Goal: Information Seeking & Learning: Check status

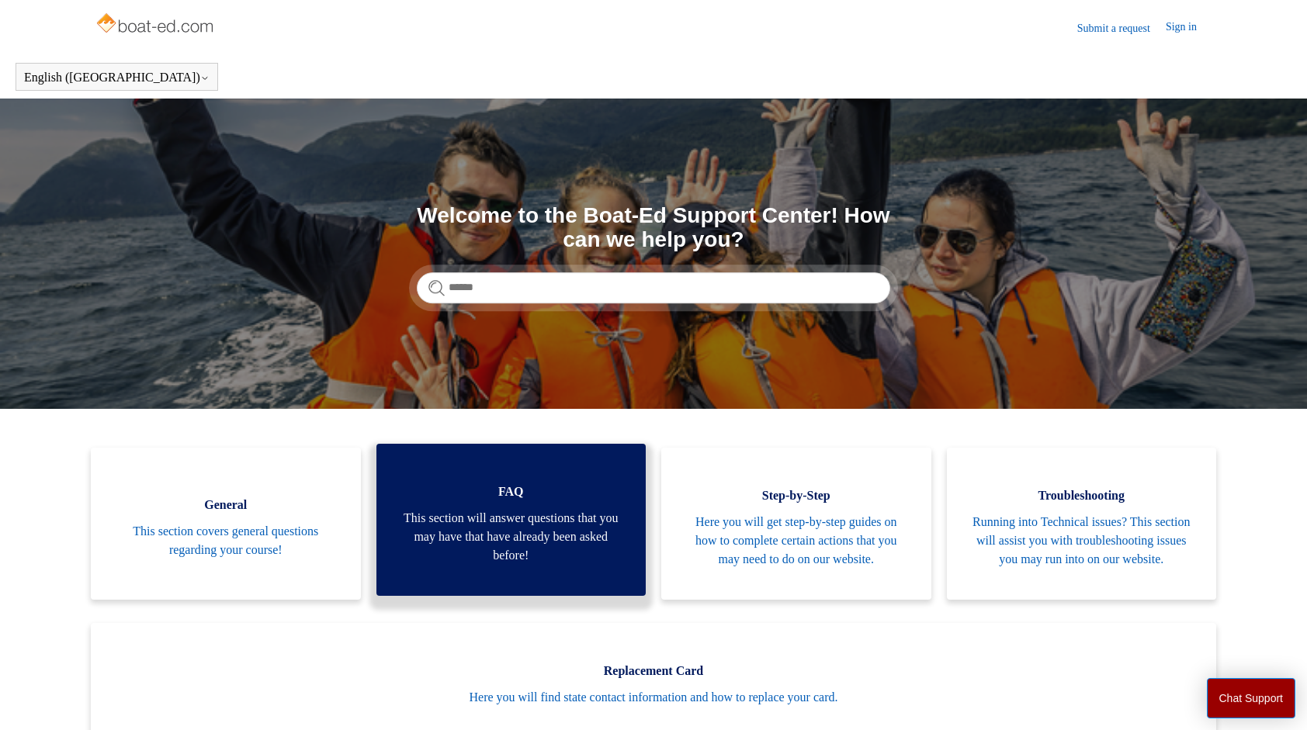
click at [510, 501] on span "FAQ" at bounding box center [511, 492] width 223 height 19
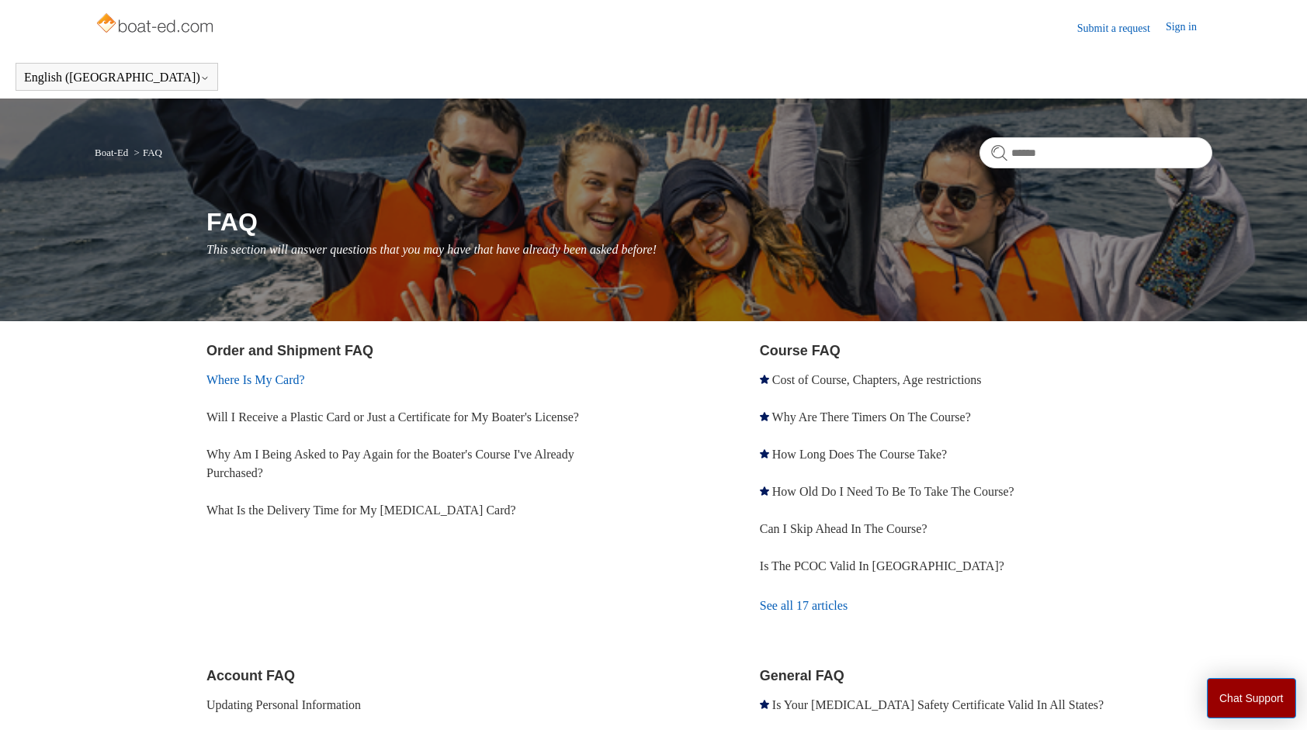
click at [262, 382] on link "Where Is My Card?" at bounding box center [255, 379] width 99 height 13
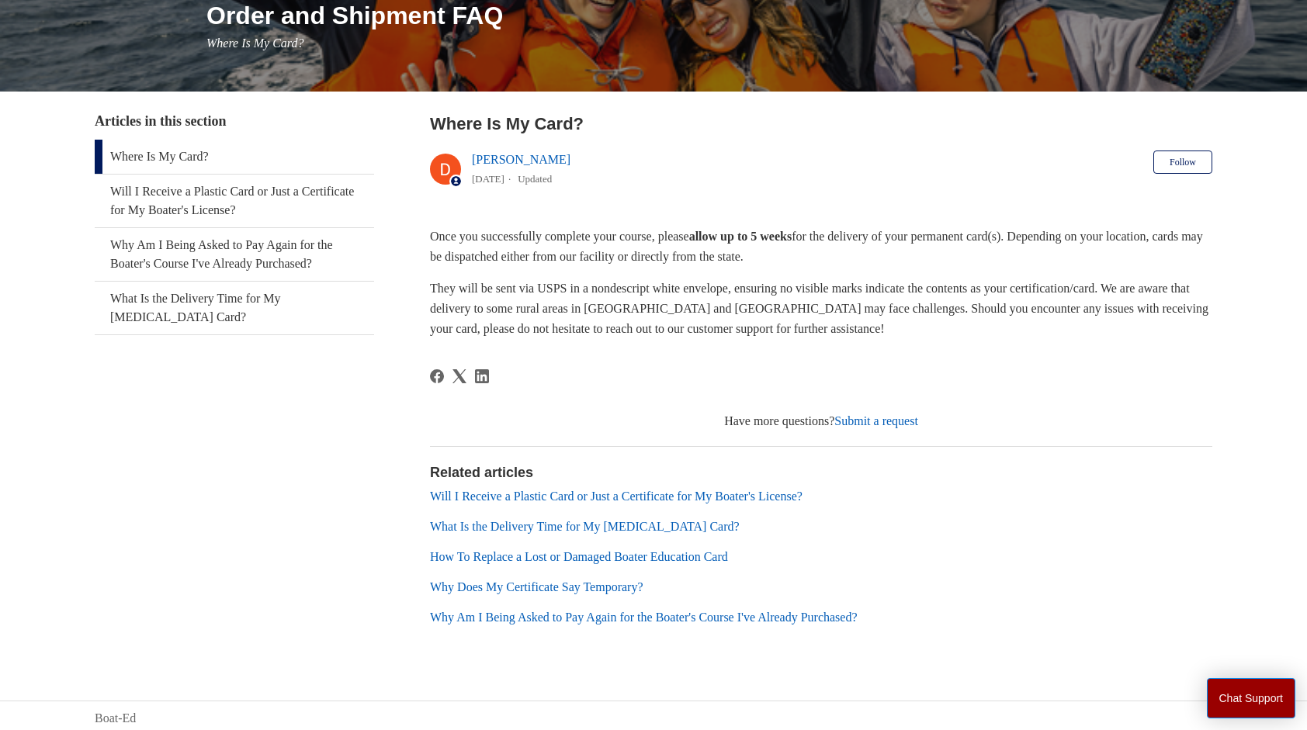
scroll to position [210, 0]
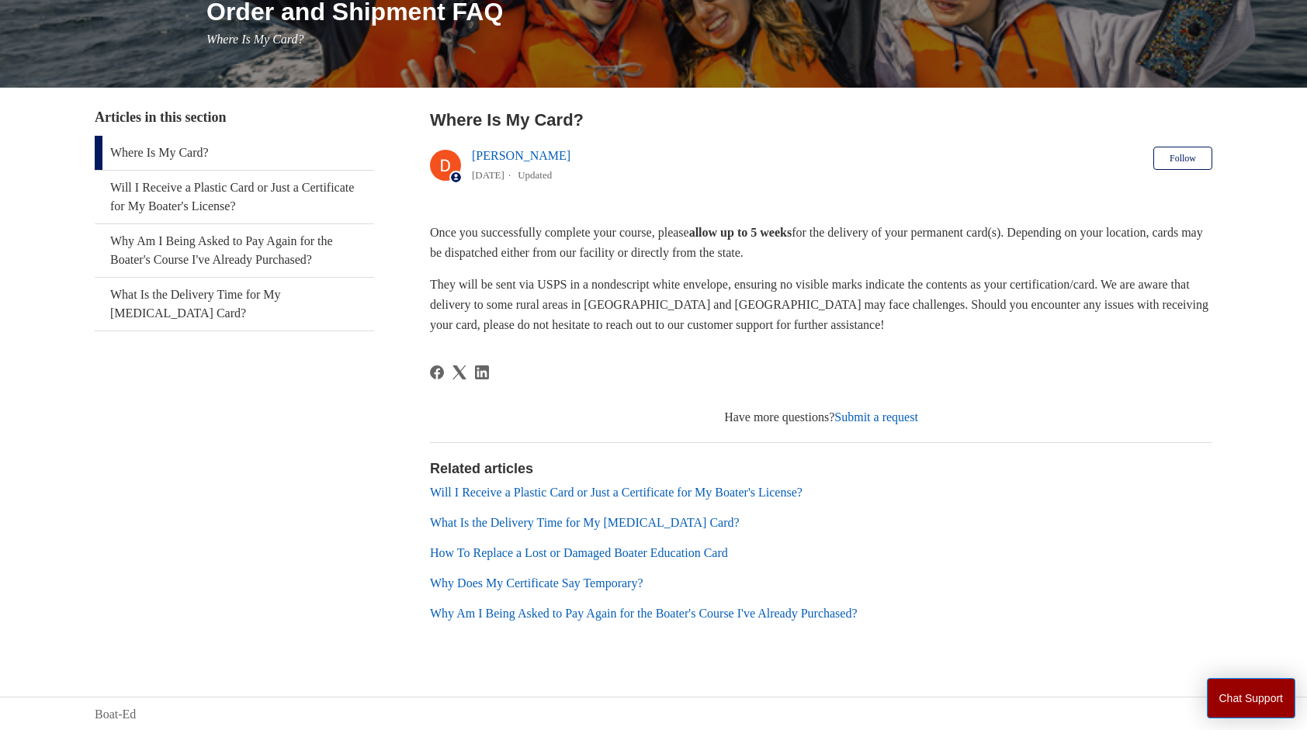
click at [532, 522] on link "What Is the Delivery Time for My [MEDICAL_DATA] Card?" at bounding box center [585, 522] width 310 height 13
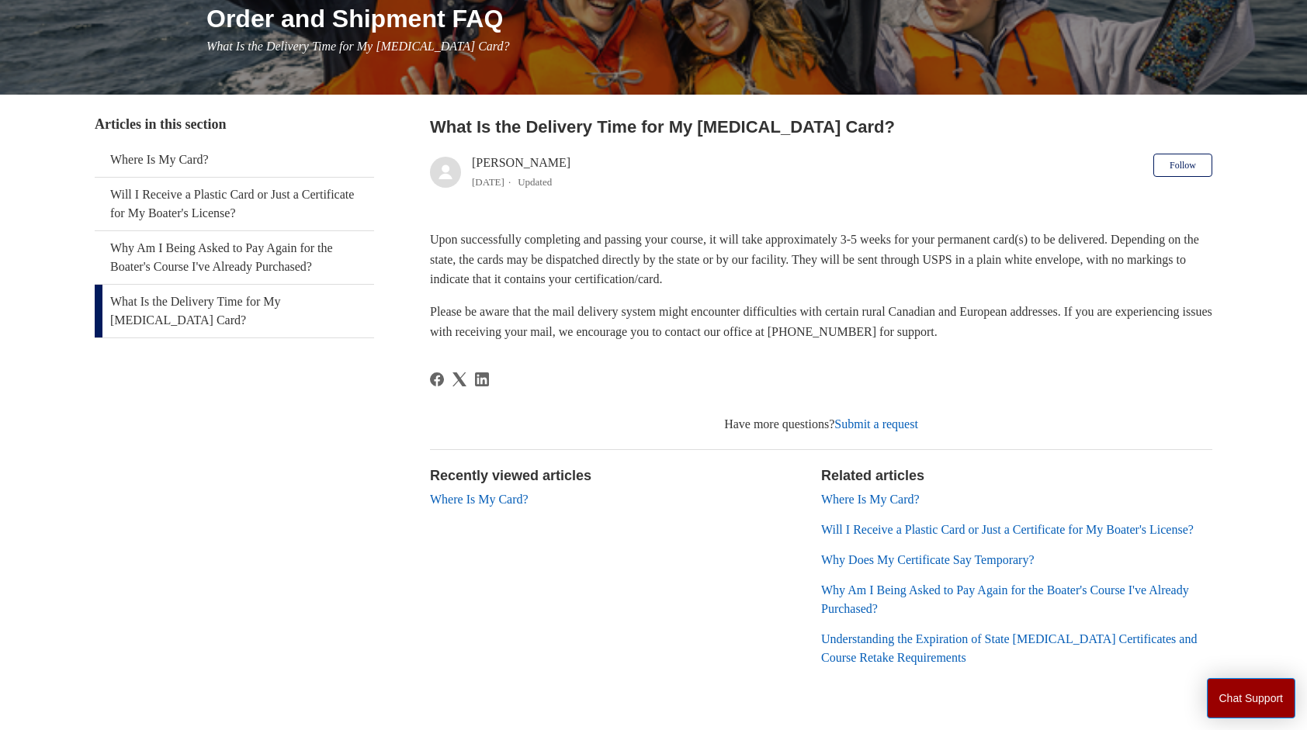
scroll to position [233, 0]
